Goal: Navigation & Orientation: Find specific page/section

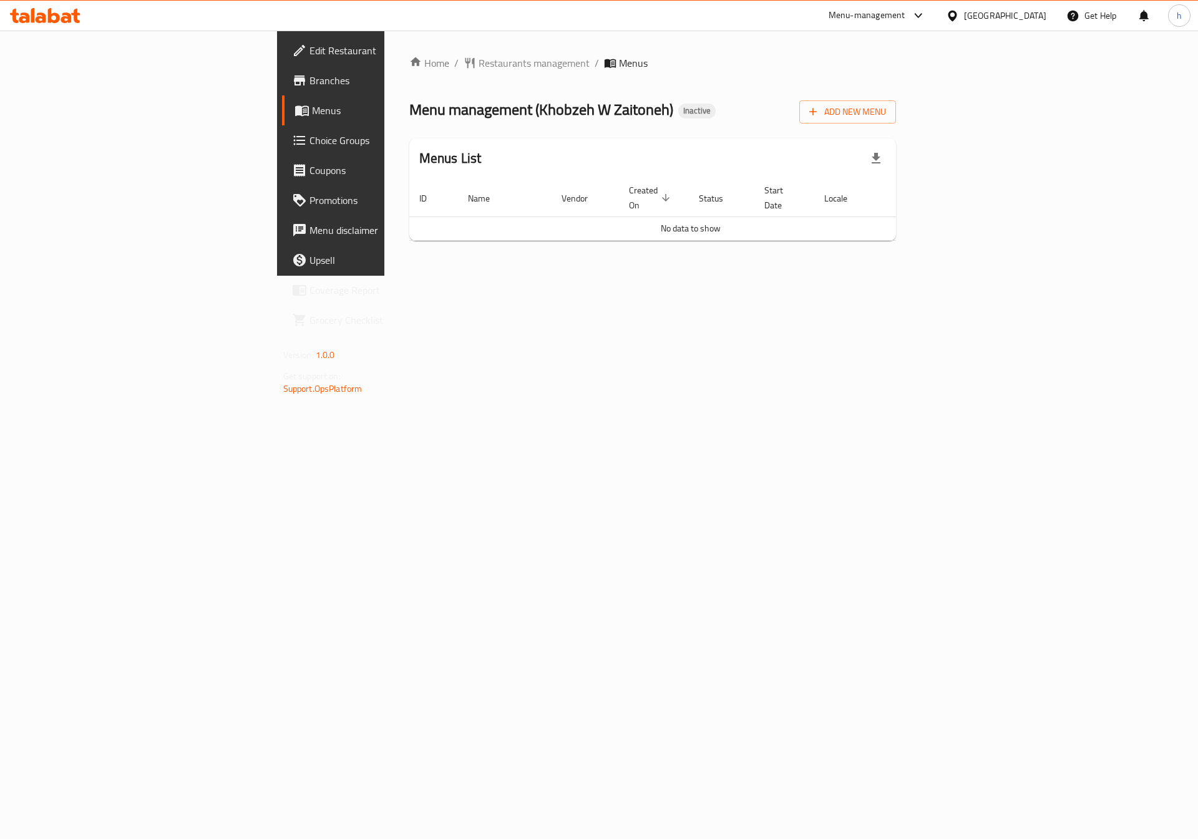
click at [312, 103] on span "Menus" at bounding box center [389, 110] width 155 height 15
click at [309, 80] on span "Branches" at bounding box center [388, 80] width 158 height 15
